Goal: Information Seeking & Learning: Learn about a topic

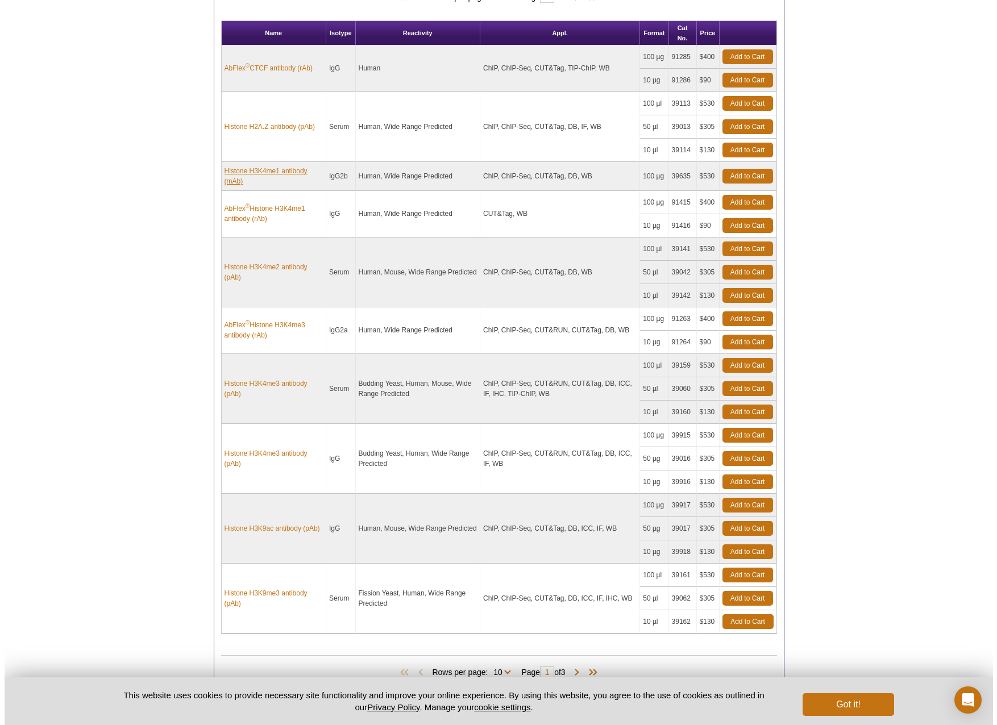
scroll to position [641, 0]
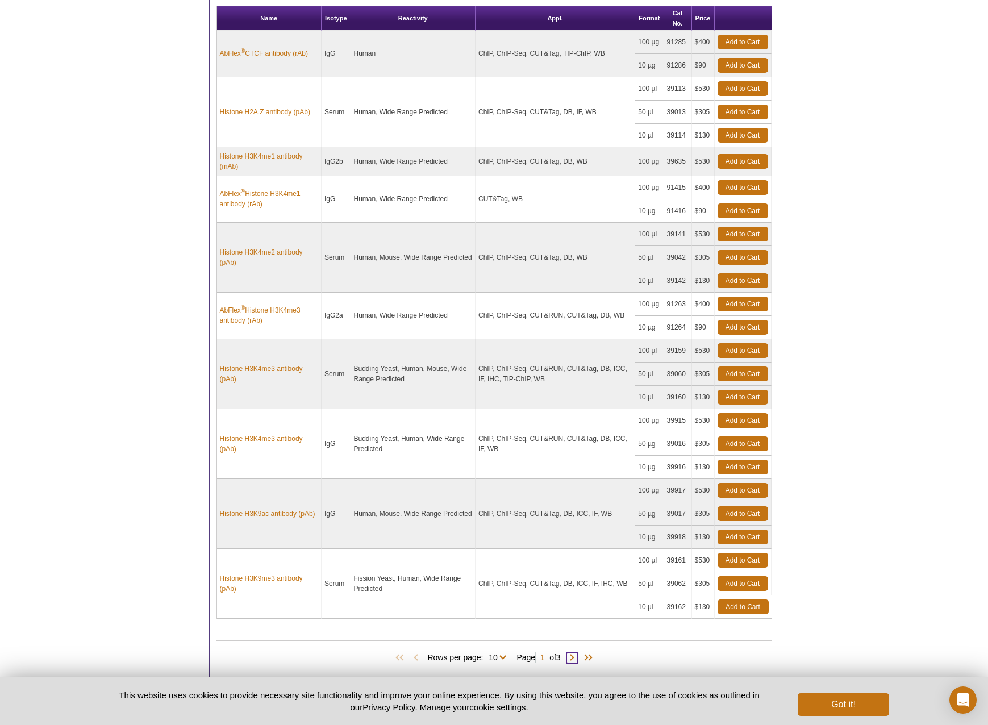
click at [576, 654] on span at bounding box center [572, 657] width 11 height 11
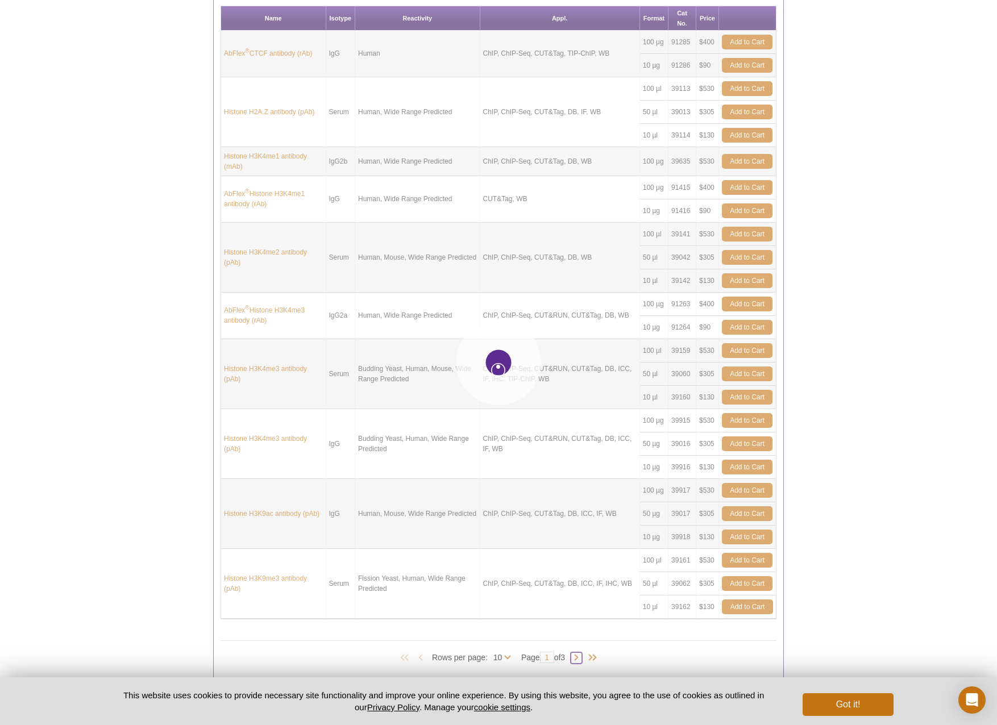
type input "2"
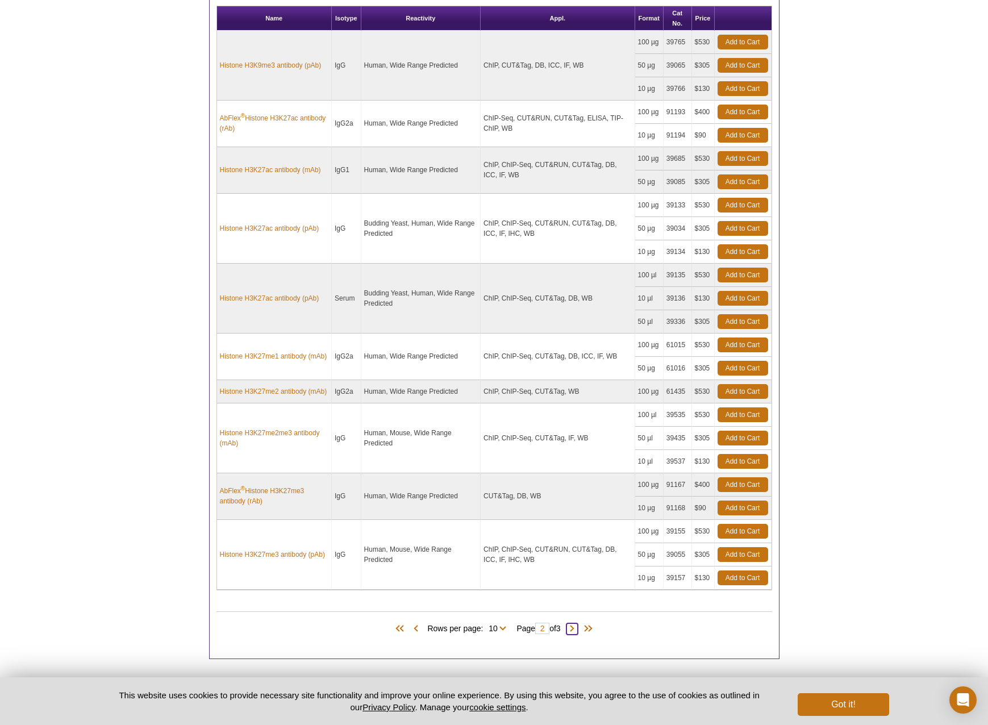
click at [578, 629] on span at bounding box center [572, 628] width 11 height 11
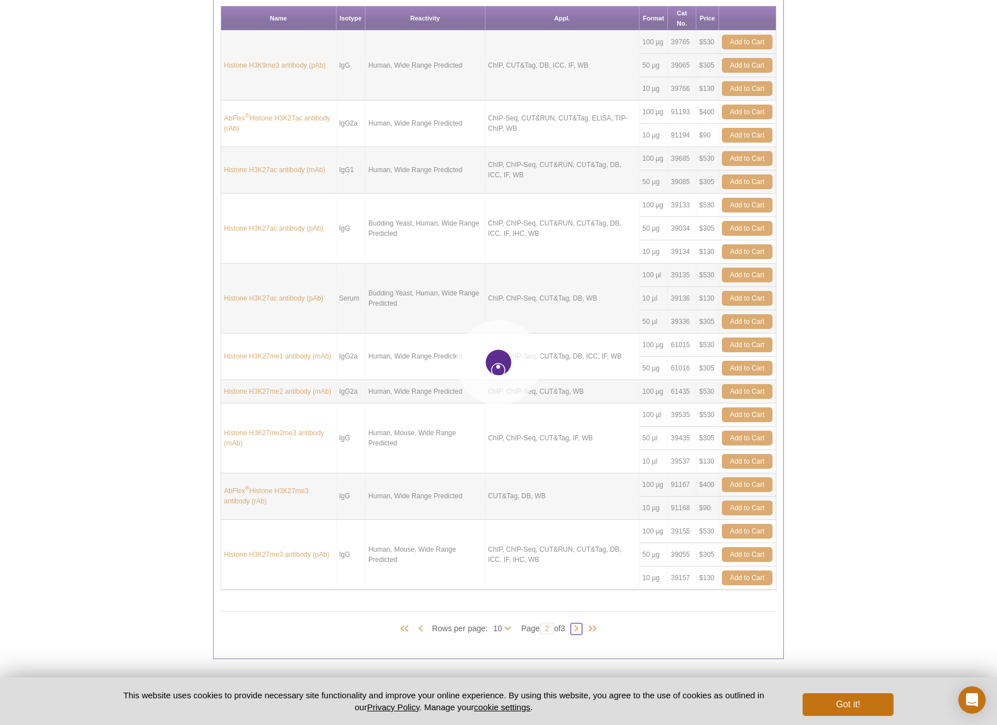
type input "3"
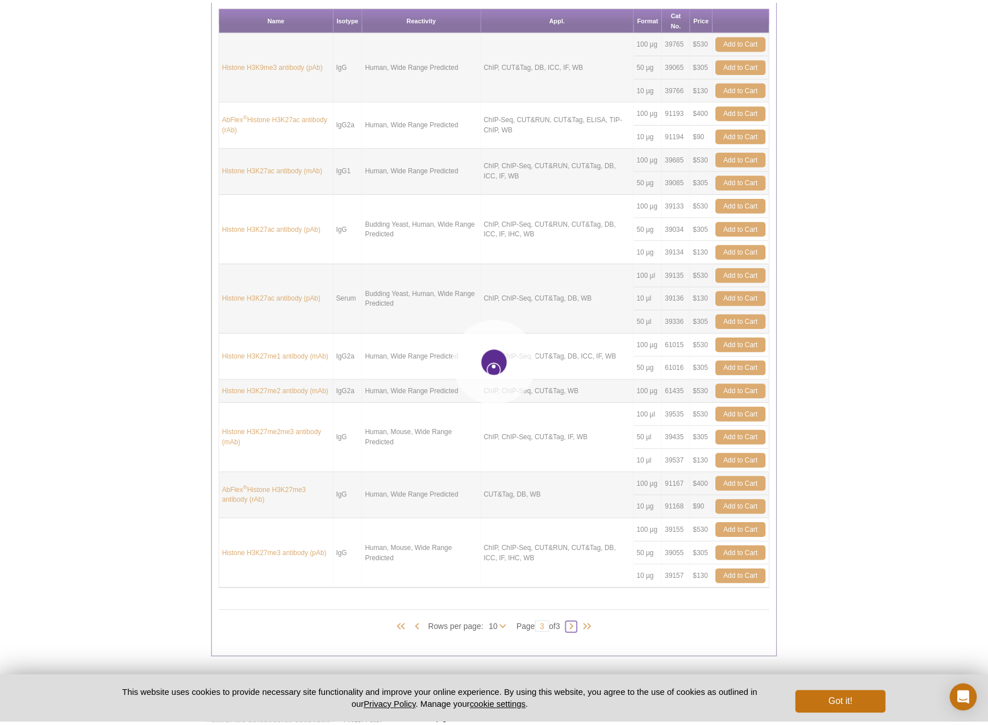
scroll to position [630, 0]
